Goal: Task Accomplishment & Management: Complete application form

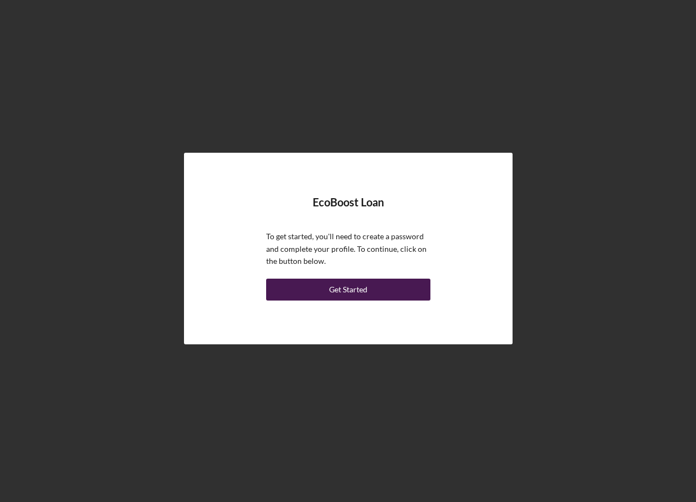
click at [369, 288] on button "Get Started" at bounding box center [348, 290] width 164 height 22
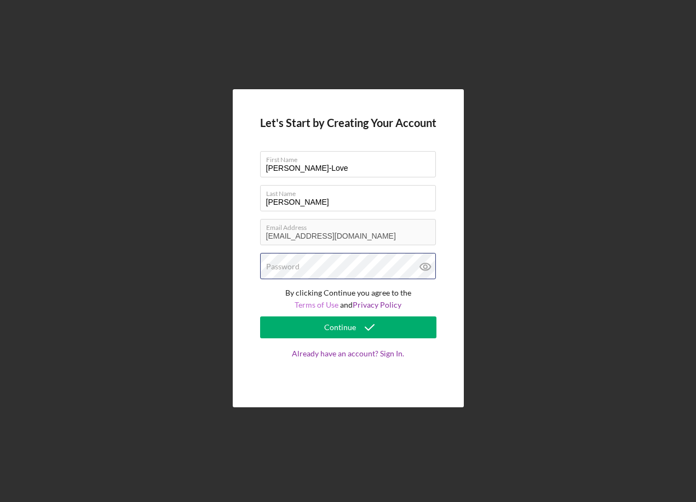
click at [317, 260] on div "Password" at bounding box center [348, 266] width 176 height 27
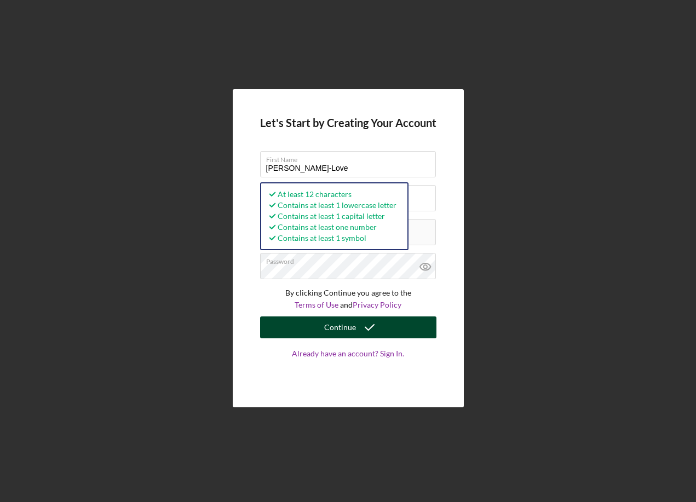
click at [392, 329] on button "Continue" at bounding box center [348, 328] width 176 height 22
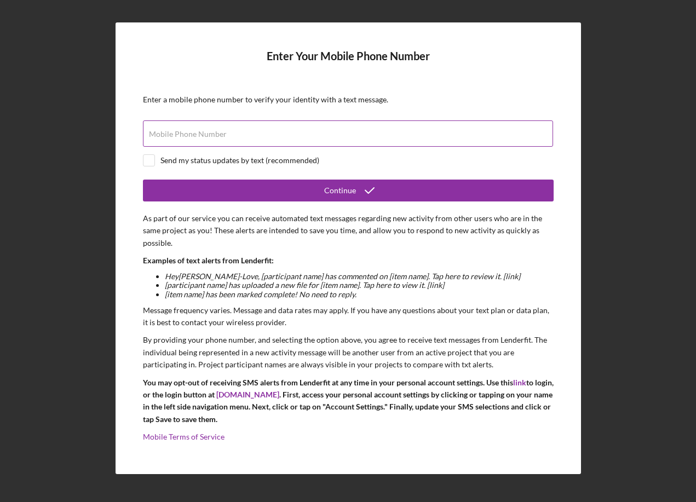
click at [232, 134] on div "Mobile Phone Number" at bounding box center [348, 134] width 411 height 27
type input "[PHONE_NUMBER]"
click at [144, 155] on input "checkbox" at bounding box center [149, 160] width 11 height 11
click at [150, 158] on input "checkbox" at bounding box center [149, 160] width 11 height 11
checkbox input "false"
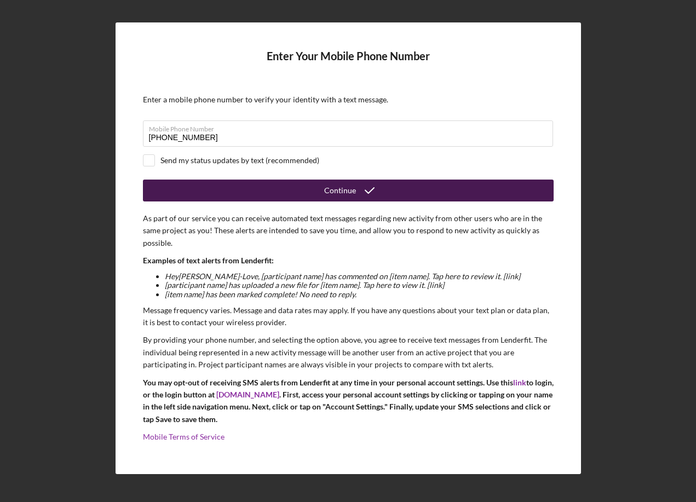
click at [227, 191] on button "Continue" at bounding box center [348, 191] width 411 height 22
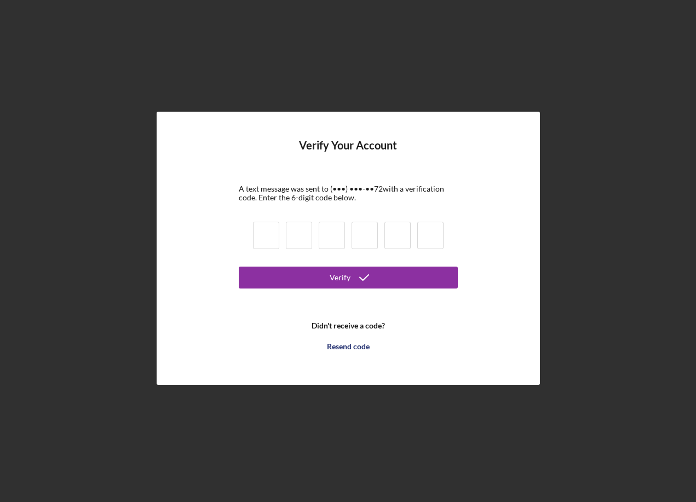
click at [264, 238] on input at bounding box center [266, 235] width 26 height 27
type input "8"
type input "3"
type input "4"
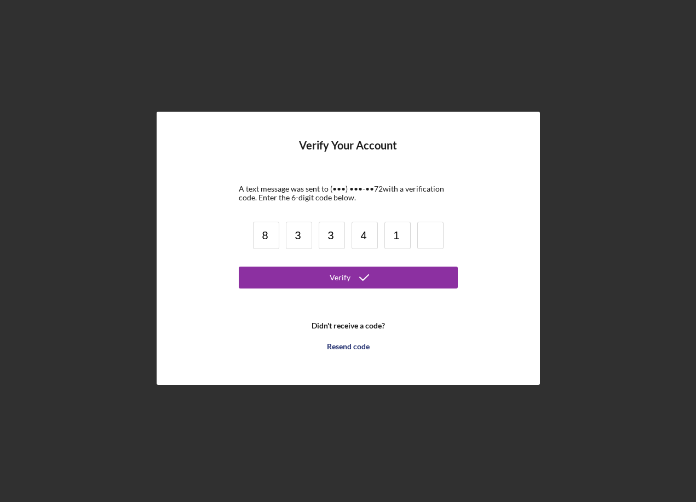
type input "1"
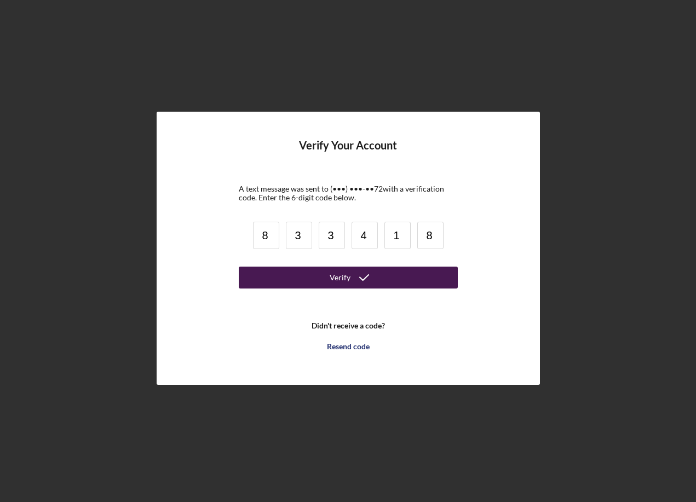
type input "8"
click at [265, 275] on button "Verify" at bounding box center [348, 278] width 219 height 22
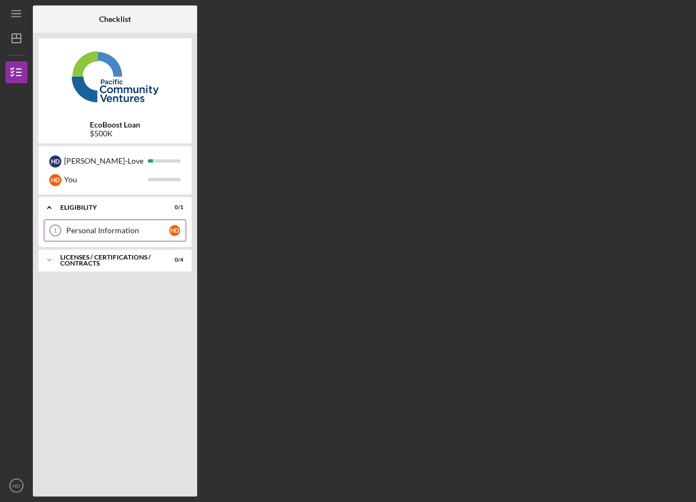
click at [128, 232] on div "Personal Information" at bounding box center [117, 230] width 103 height 9
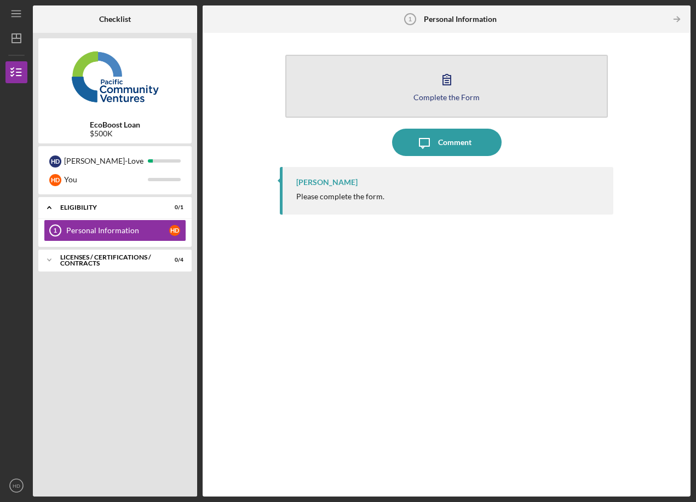
click at [447, 77] on icon "button" at bounding box center [446, 79] width 27 height 27
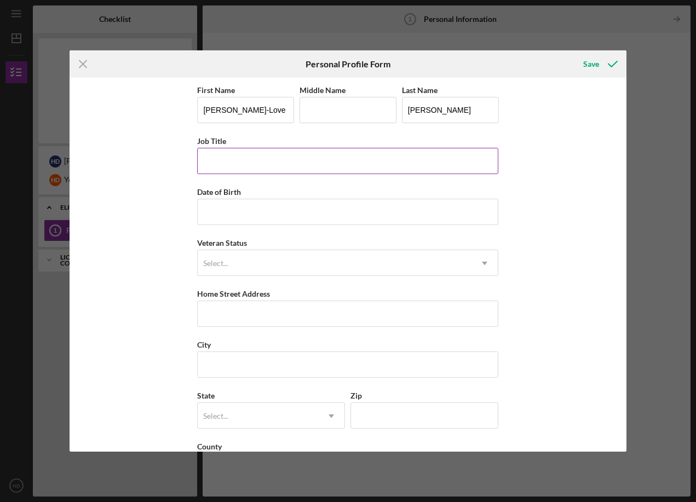
click at [357, 163] on input "Job Title" at bounding box center [347, 161] width 301 height 26
type input "Co-Owner"
type input "[DATE]"
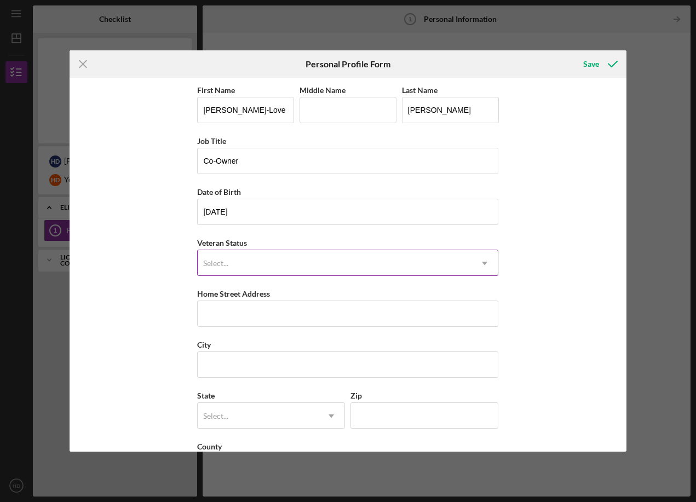
click at [255, 259] on div "Select..." at bounding box center [335, 263] width 274 height 25
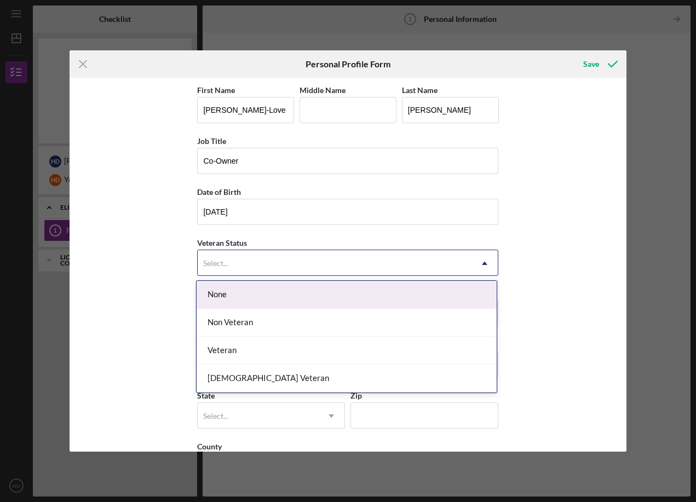
click at [246, 292] on div "None" at bounding box center [347, 295] width 300 height 28
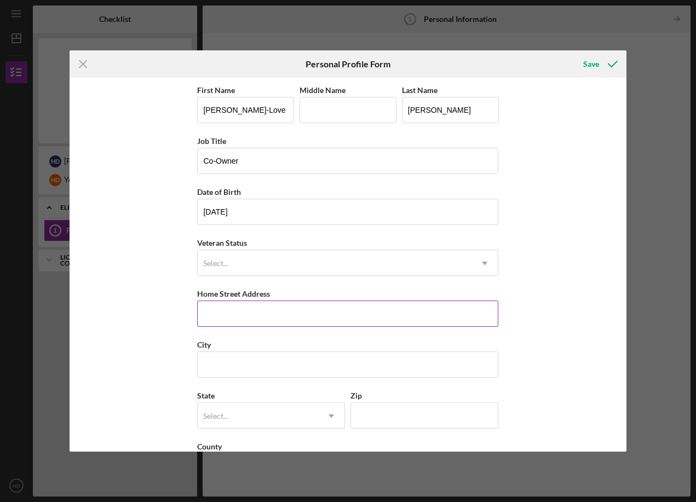
click at [241, 301] on input "Home Street Address" at bounding box center [347, 314] width 301 height 26
type input "[STREET_ADDRESS]"
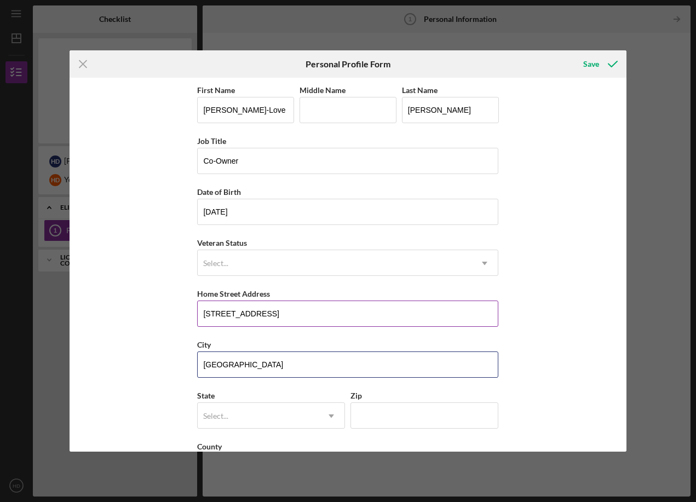
type input "[GEOGRAPHIC_DATA]"
type input "c"
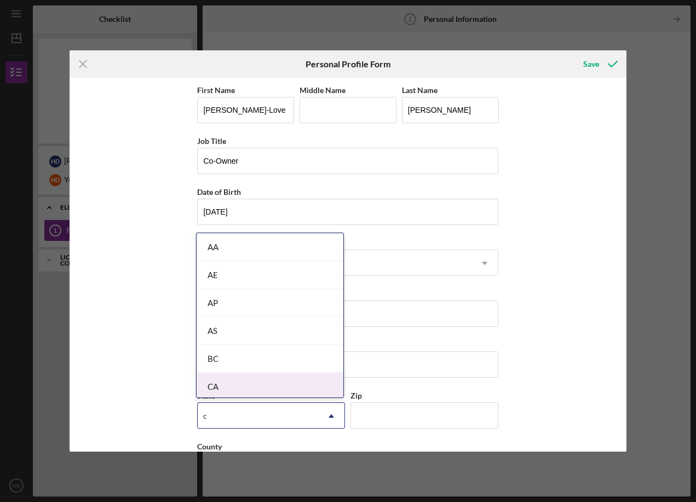
click at [231, 384] on div "CA" at bounding box center [270, 387] width 147 height 28
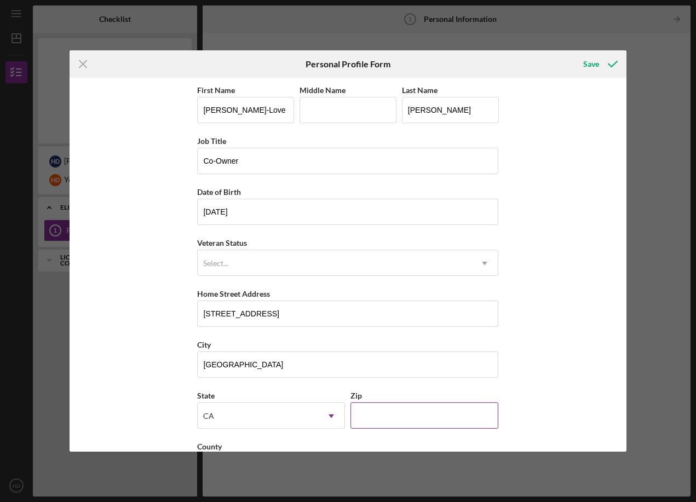
click at [390, 424] on input "Zip" at bounding box center [425, 416] width 148 height 26
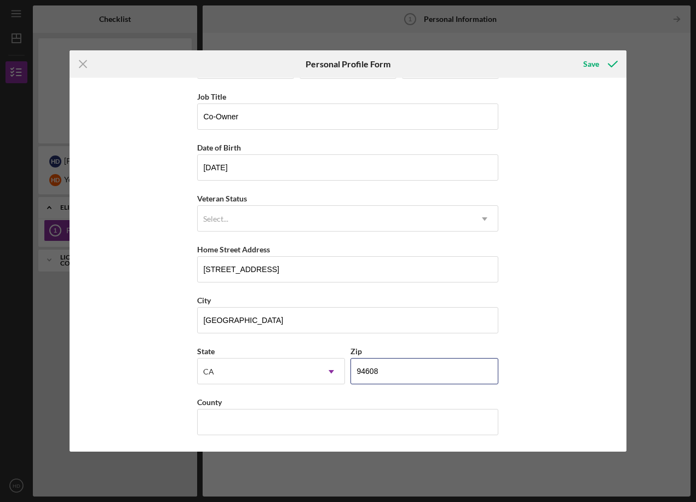
type input "94608"
click at [538, 347] on div "First Name [PERSON_NAME]-Love Middle Name Last Name [PERSON_NAME] Job Title Co-…" at bounding box center [348, 265] width 557 height 375
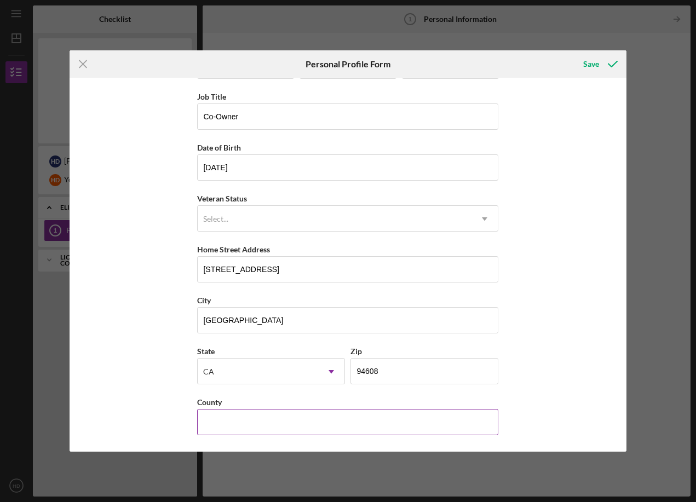
click at [316, 428] on input "County" at bounding box center [347, 422] width 301 height 26
type input "Alameda"
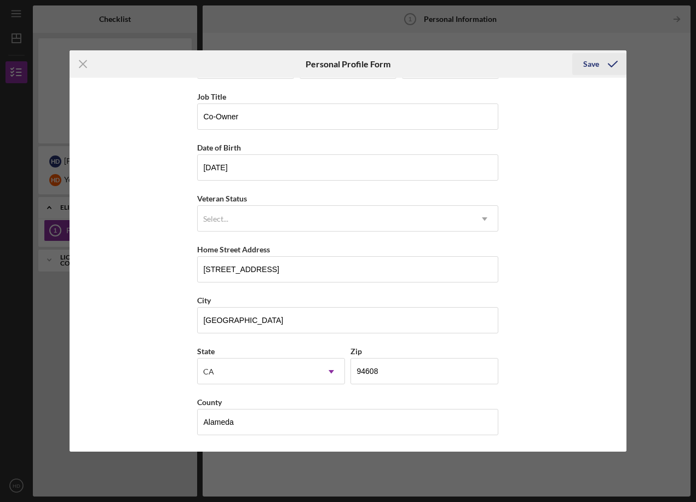
click at [590, 67] on div "Save" at bounding box center [592, 64] width 16 height 22
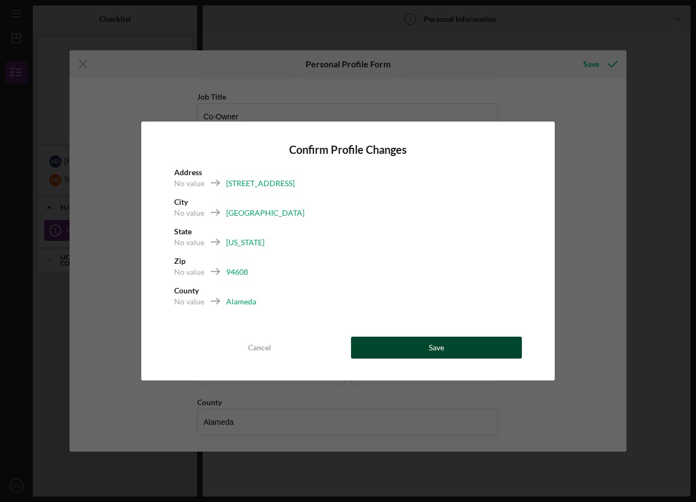
click at [418, 348] on button "Save" at bounding box center [437, 348] width 172 height 22
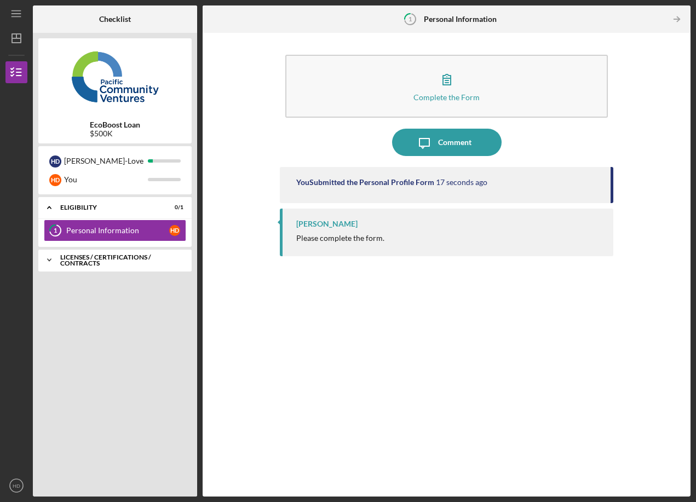
click at [108, 262] on div "Licenses / Certifications / Contracts" at bounding box center [119, 260] width 118 height 13
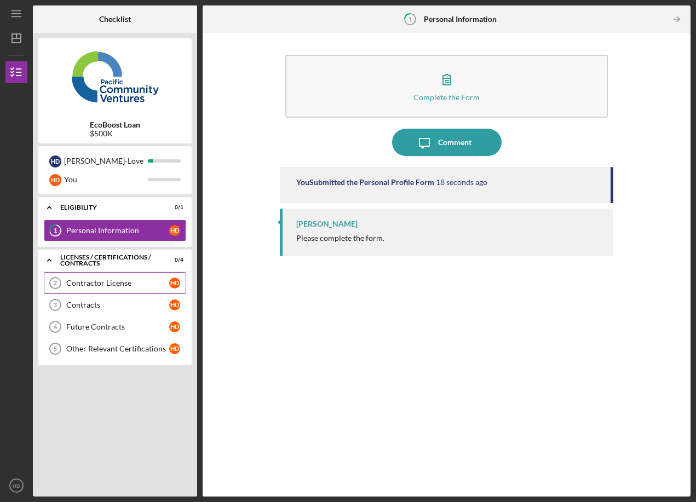
click at [127, 278] on link "Contractor License 2 Contractor License H D" at bounding box center [115, 283] width 142 height 22
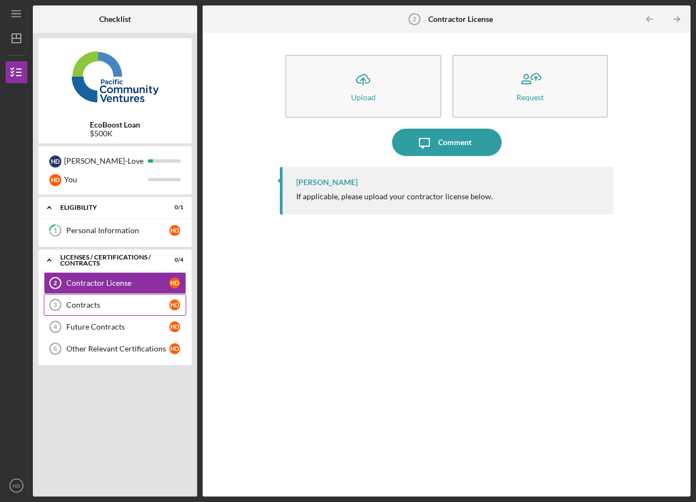
click at [146, 300] on link "Contracts 3 Contracts H D" at bounding box center [115, 305] width 142 height 22
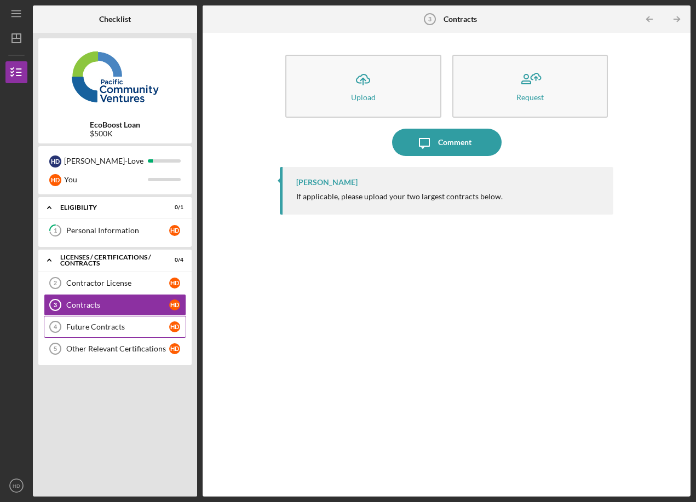
click at [140, 321] on link "Future Contracts 4 Future Contracts H D" at bounding box center [115, 327] width 142 height 22
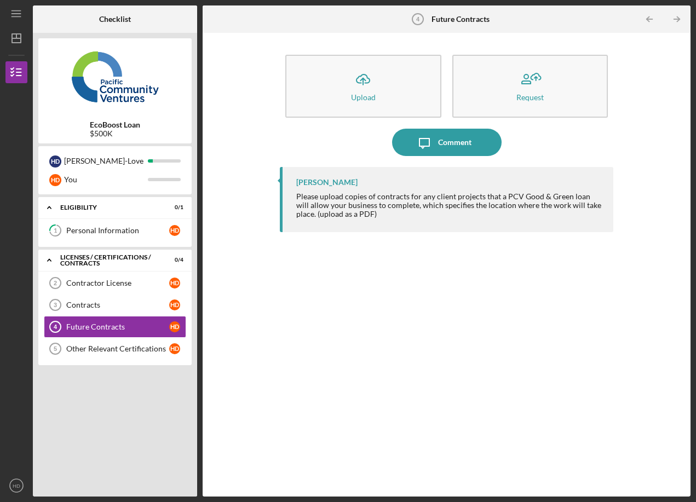
click at [137, 362] on div "Contractor License 2 Contractor License H D Contracts 3 Contracts H D Future Co…" at bounding box center [114, 318] width 153 height 93
click at [138, 354] on link "Other Relevant Certifications 5 Other Relevant Certifications H D" at bounding box center [115, 349] width 142 height 22
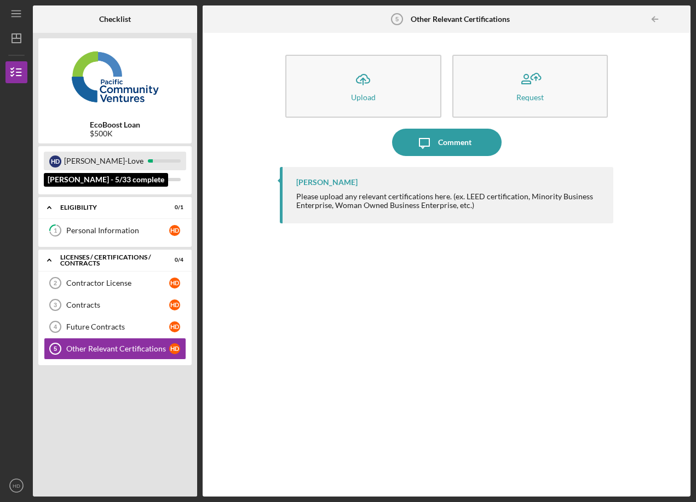
click at [106, 162] on div "[PERSON_NAME]-Love" at bounding box center [106, 161] width 84 height 19
click at [156, 165] on div "H D [PERSON_NAME]" at bounding box center [115, 161] width 142 height 19
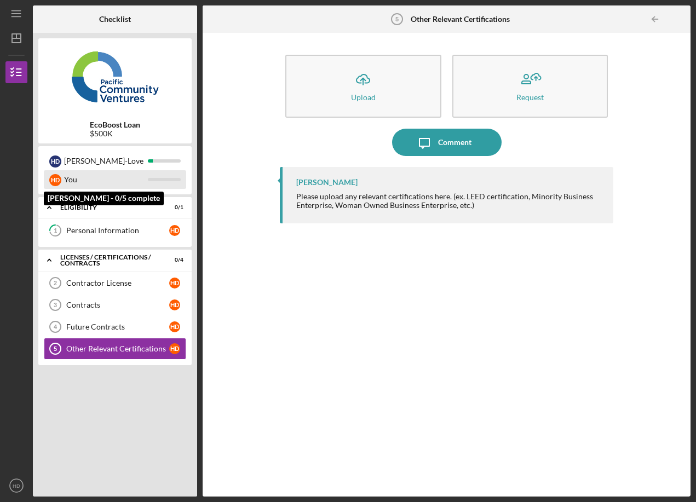
click at [159, 184] on div "H D You" at bounding box center [115, 179] width 142 height 19
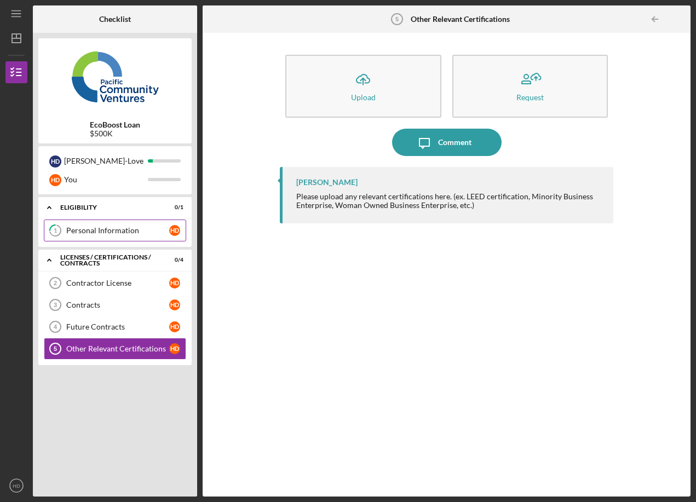
click at [111, 237] on link "1 Personal Information H D" at bounding box center [115, 231] width 142 height 22
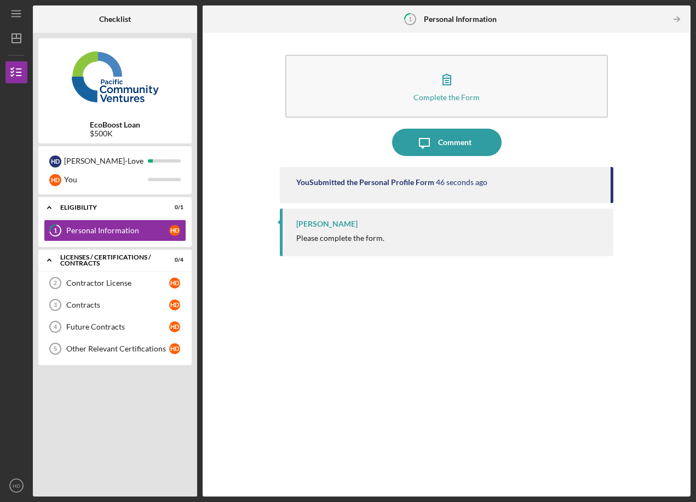
click at [321, 231] on div "[PERSON_NAME] Please complete the form." at bounding box center [447, 233] width 334 height 48
click at [322, 226] on div "[PERSON_NAME]" at bounding box center [326, 224] width 61 height 9
click at [144, 159] on div "[PERSON_NAME]-Love" at bounding box center [106, 161] width 84 height 19
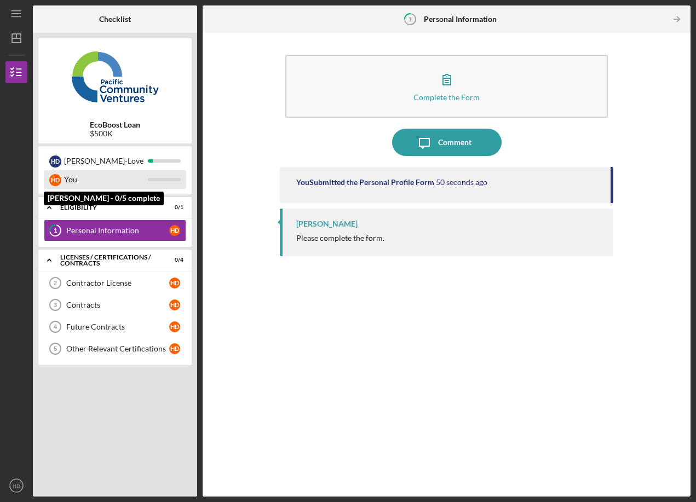
click at [134, 186] on div "You" at bounding box center [106, 179] width 84 height 19
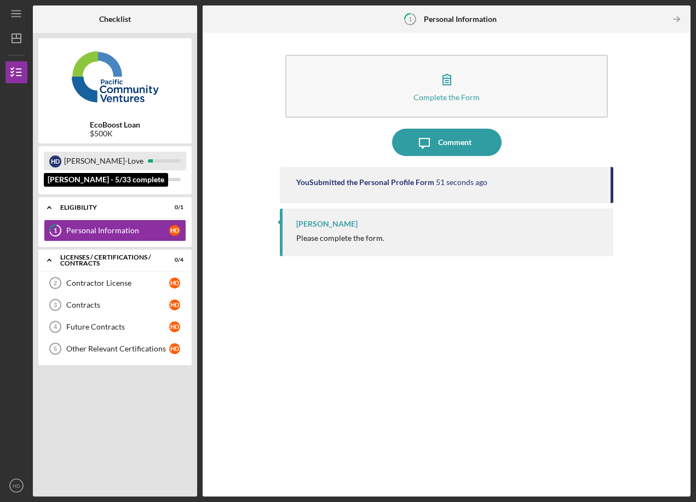
click at [139, 160] on div "[PERSON_NAME]-Love" at bounding box center [106, 161] width 84 height 19
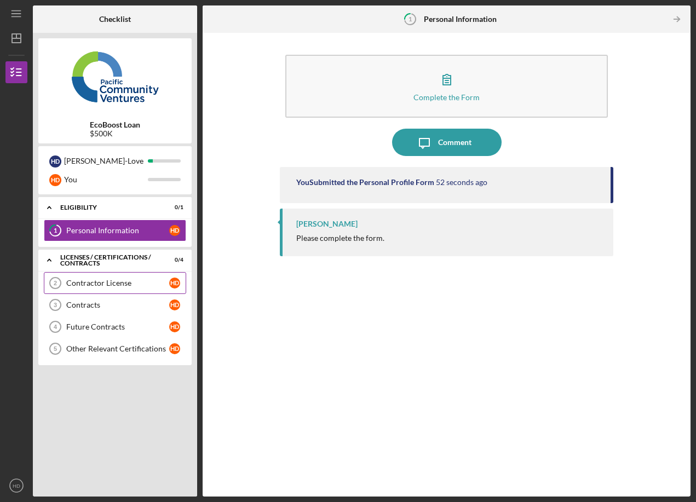
click at [115, 288] on link "Contractor License 2 Contractor License H D" at bounding box center [115, 283] width 142 height 22
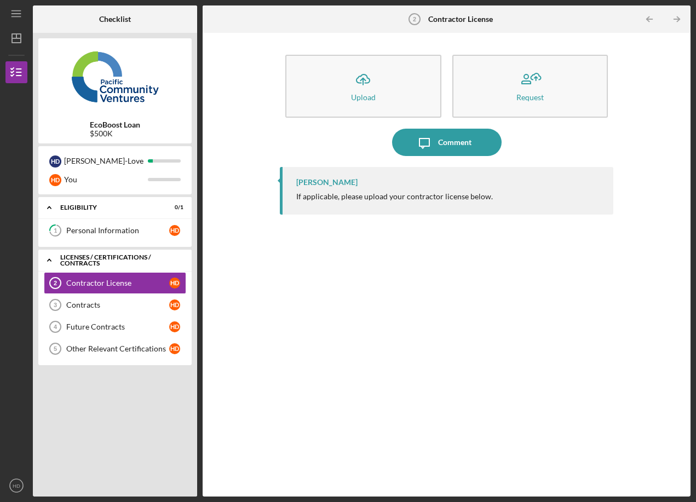
click at [44, 262] on icon "Icon/Expander" at bounding box center [49, 260] width 22 height 22
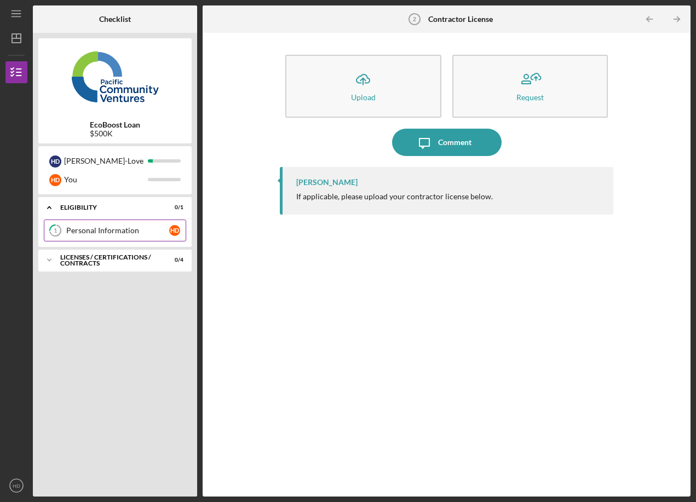
click at [148, 235] on div "Personal Information" at bounding box center [117, 230] width 103 height 9
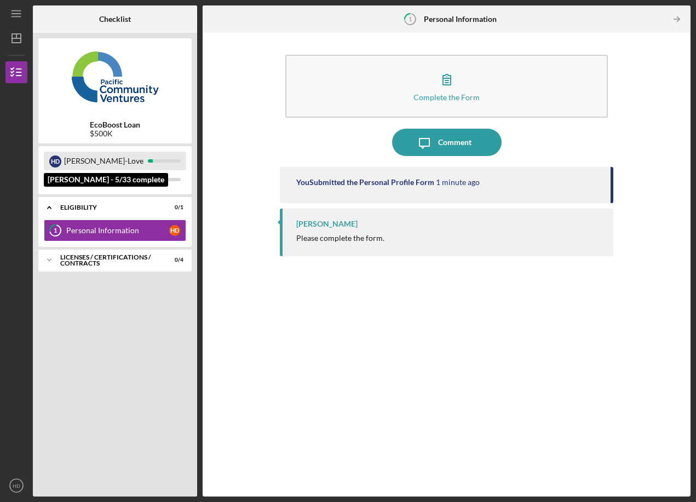
click at [154, 156] on div "H D [PERSON_NAME]" at bounding box center [115, 161] width 142 height 19
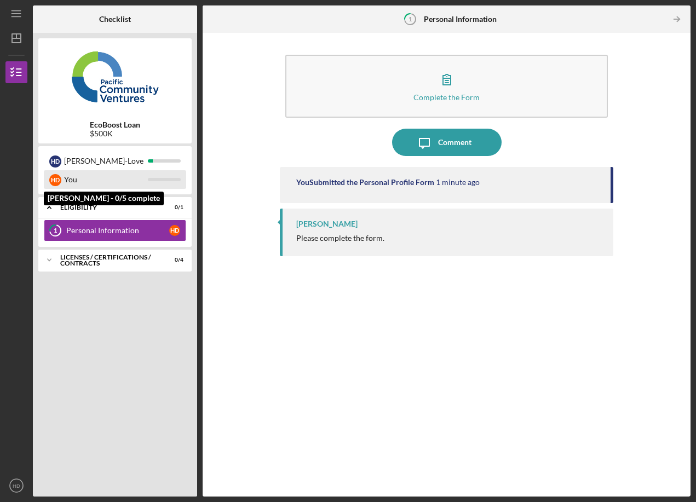
click at [153, 186] on div "H D You" at bounding box center [115, 179] width 142 height 19
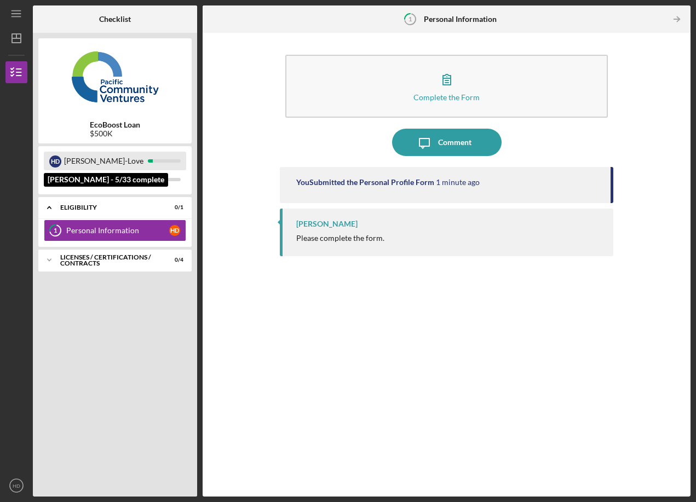
click at [160, 162] on div at bounding box center [164, 160] width 33 height 3
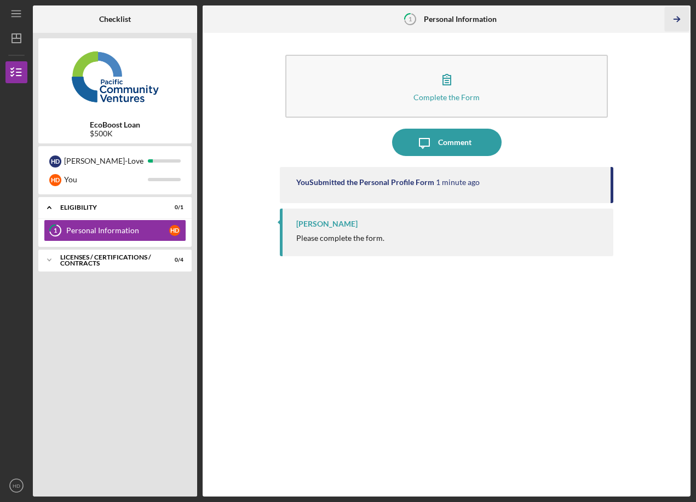
click at [676, 16] on icon "Icon/Table Pagination Arrow" at bounding box center [677, 19] width 25 height 25
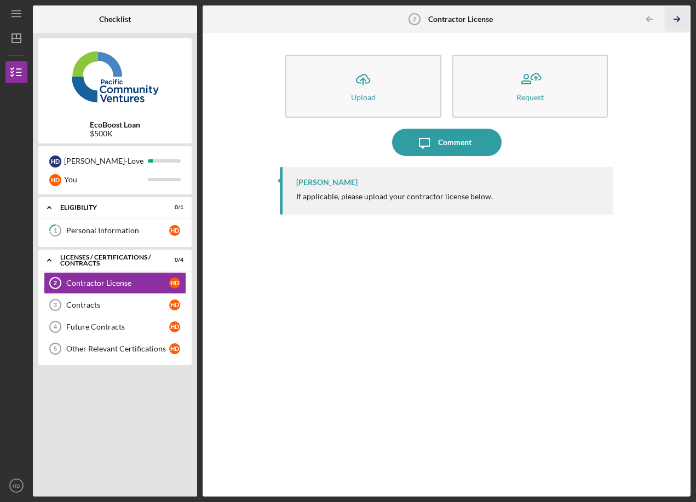
click at [676, 16] on icon "Icon/Table Pagination Arrow" at bounding box center [677, 19] width 25 height 25
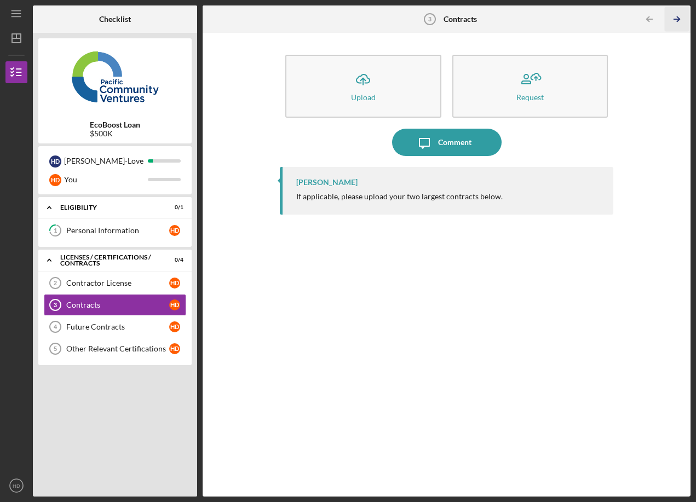
click at [676, 16] on icon "Icon/Table Pagination Arrow" at bounding box center [677, 19] width 25 height 25
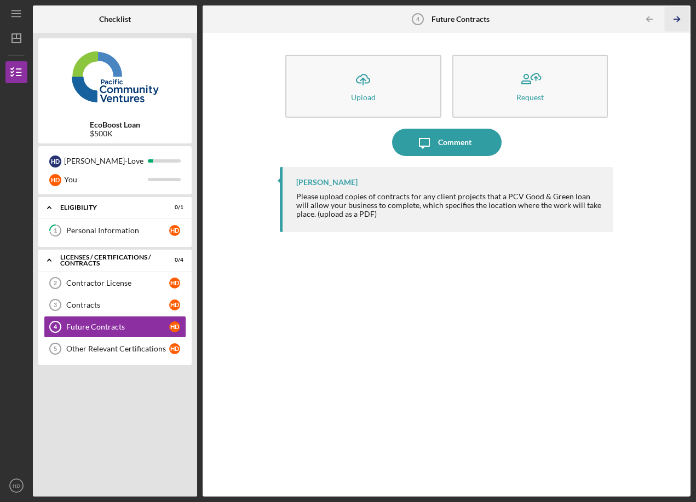
click at [676, 16] on icon "Icon/Table Pagination Arrow" at bounding box center [677, 19] width 25 height 25
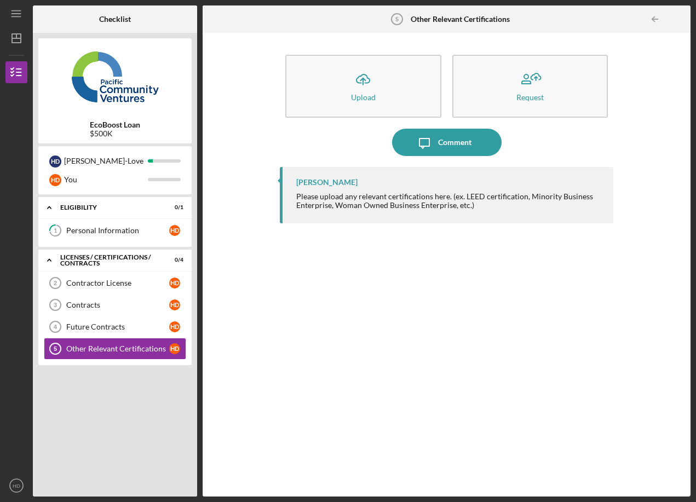
click at [676, 16] on div at bounding box center [680, 19] width 22 height 22
click at [141, 22] on div "Checklist" at bounding box center [115, 18] width 55 height 27
